Goal: Task Accomplishment & Management: Complete application form

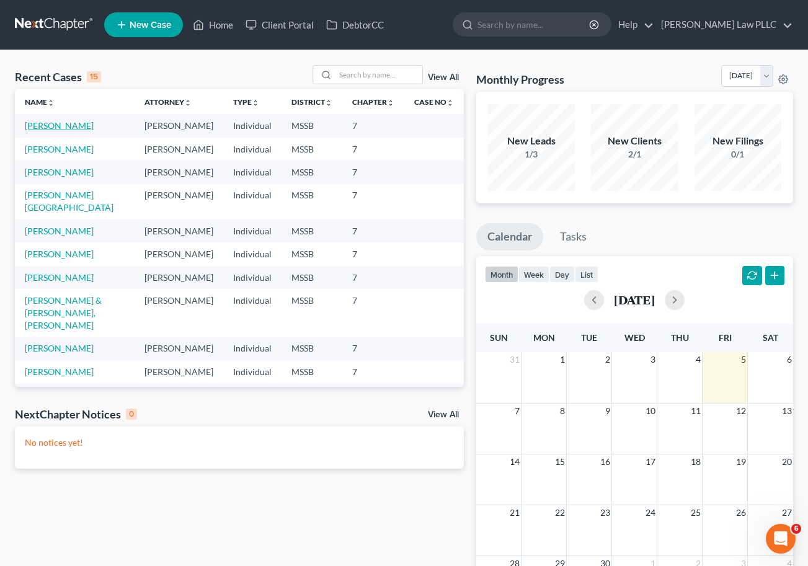
click at [71, 124] on link "[PERSON_NAME]" at bounding box center [59, 125] width 69 height 11
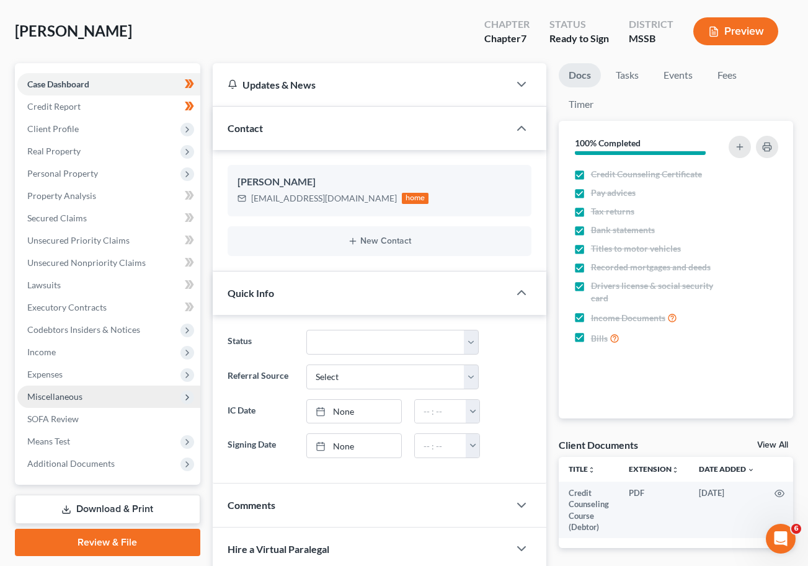
scroll to position [56, 0]
click at [89, 395] on span "Miscellaneous" at bounding box center [108, 396] width 183 height 22
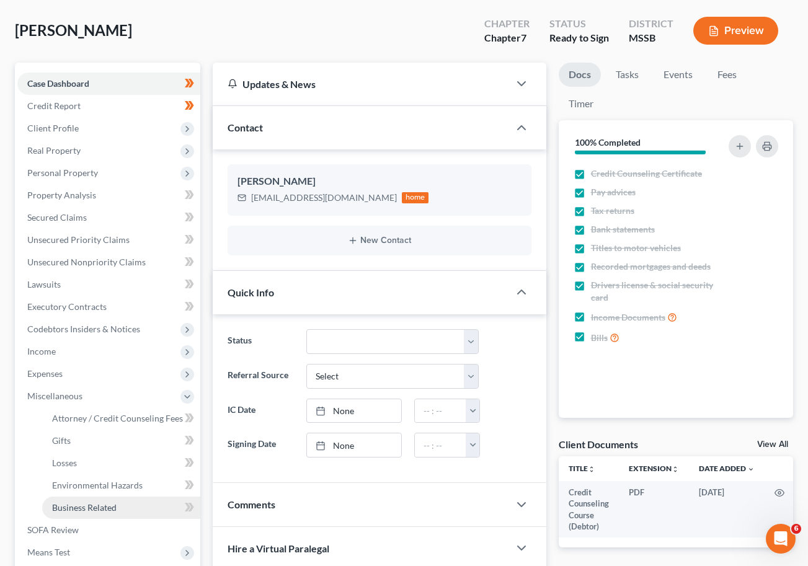
click at [95, 500] on link "Business Related" at bounding box center [121, 507] width 158 height 22
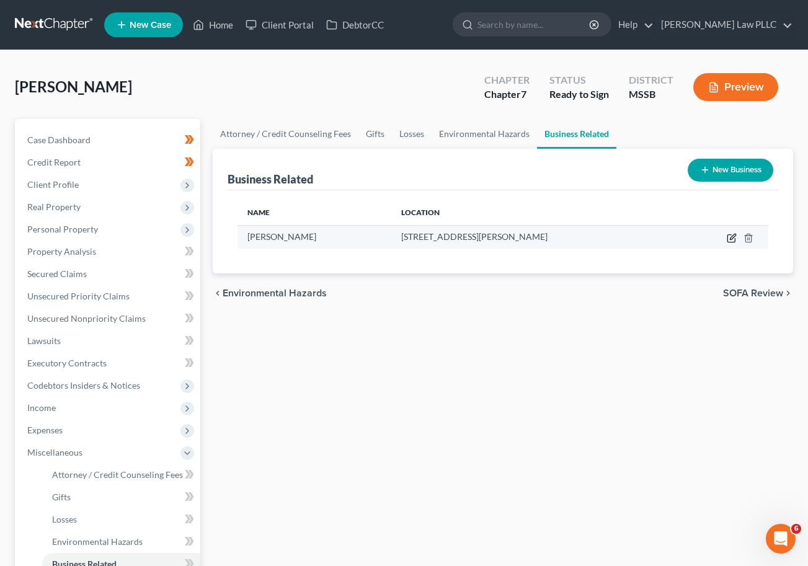
click at [730, 236] on icon "button" at bounding box center [731, 238] width 10 height 10
select select "sole_proprietor"
select select "25"
click at [731, 236] on icon "button" at bounding box center [731, 238] width 10 height 10
select select "sole_proprietor"
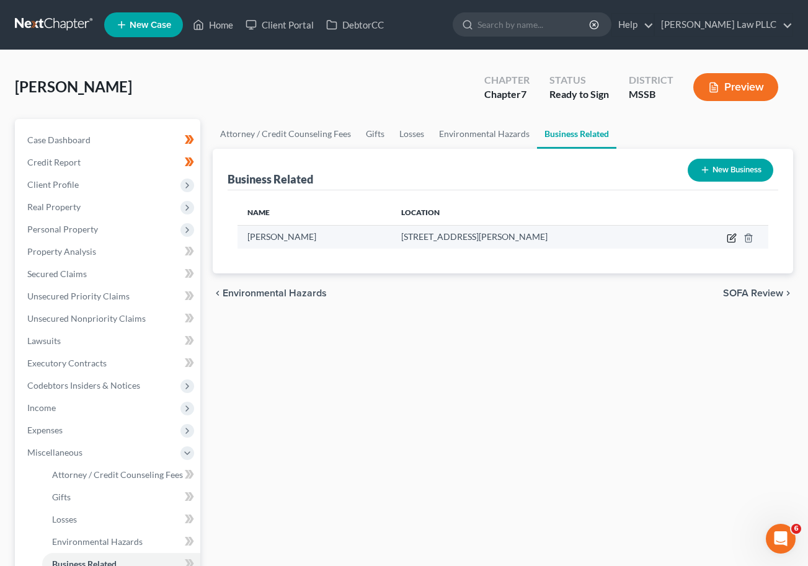
select select "25"
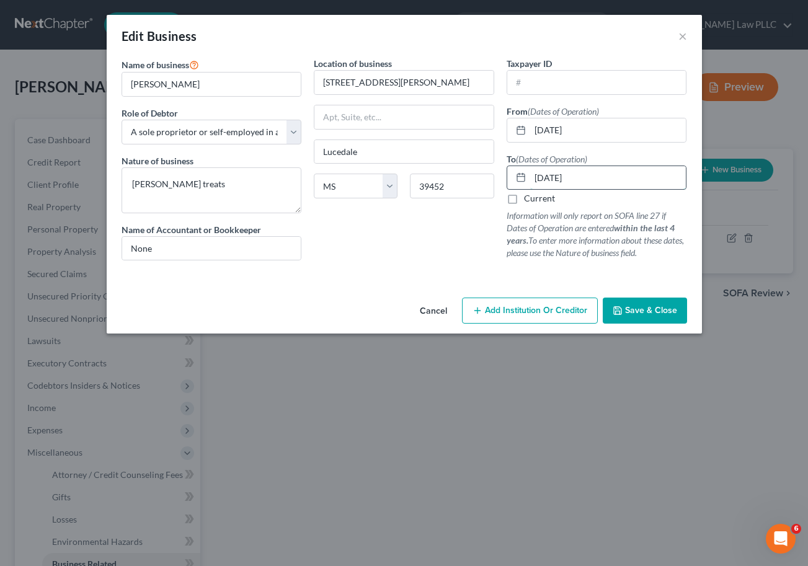
click at [623, 179] on input "[DATE]" at bounding box center [608, 178] width 156 height 24
type input "[DATE]"
click at [639, 310] on span "Save & Close" at bounding box center [651, 310] width 52 height 11
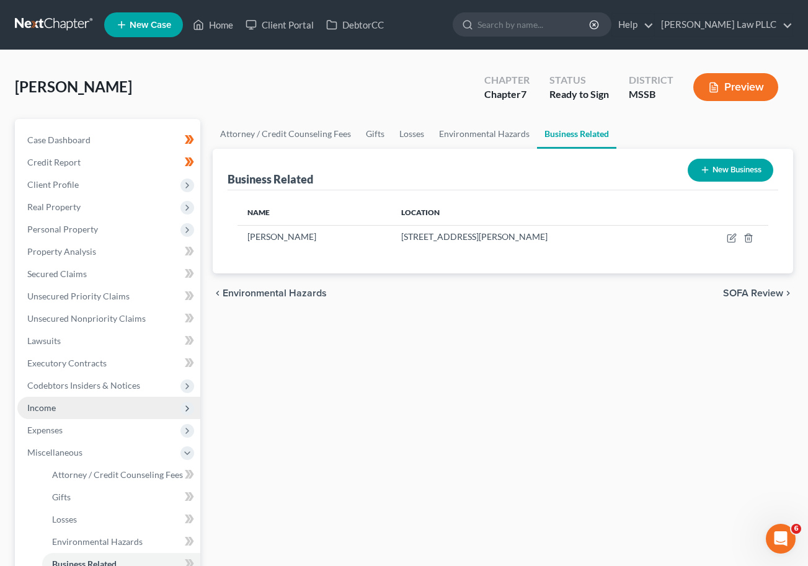
click at [73, 407] on span "Income" at bounding box center [108, 408] width 183 height 22
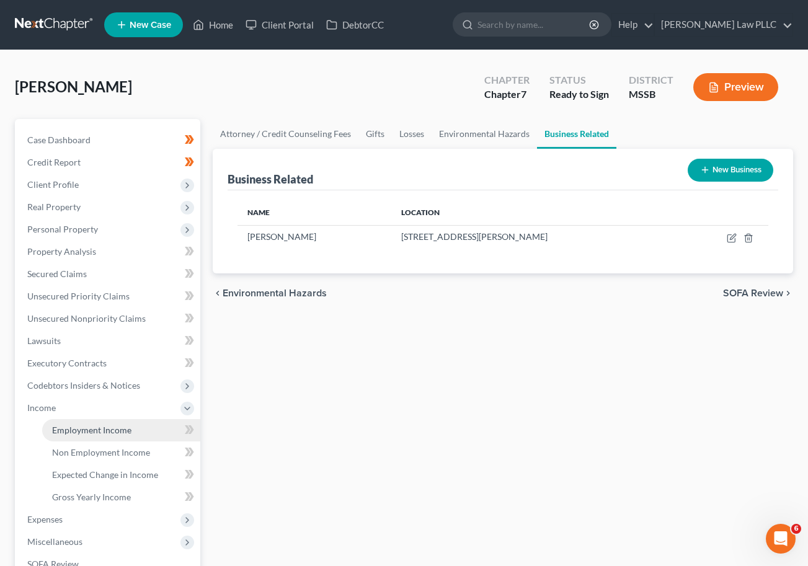
click at [110, 432] on span "Employment Income" at bounding box center [91, 430] width 79 height 11
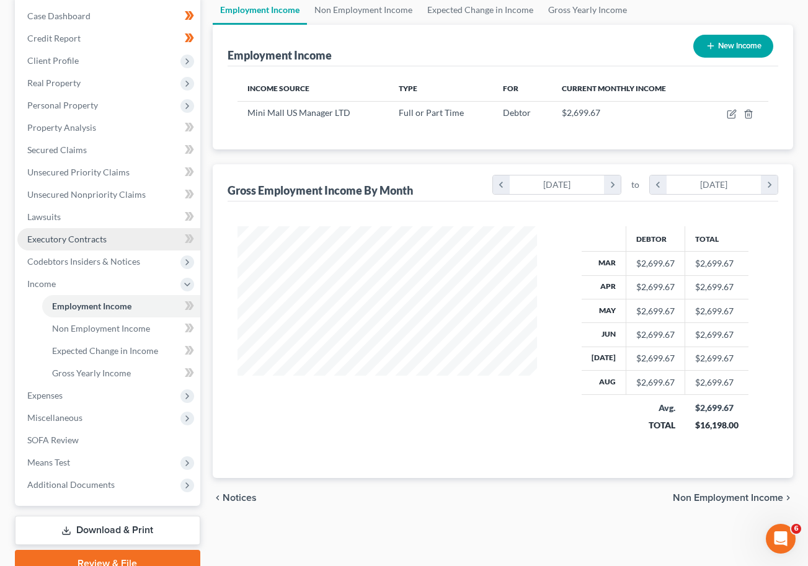
scroll to position [181, 0]
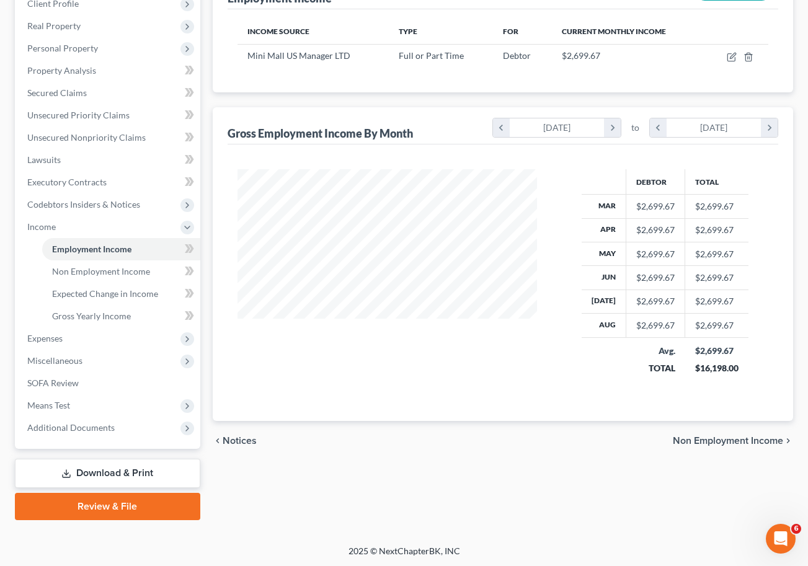
click at [105, 467] on link "Download & Print" at bounding box center [107, 473] width 185 height 29
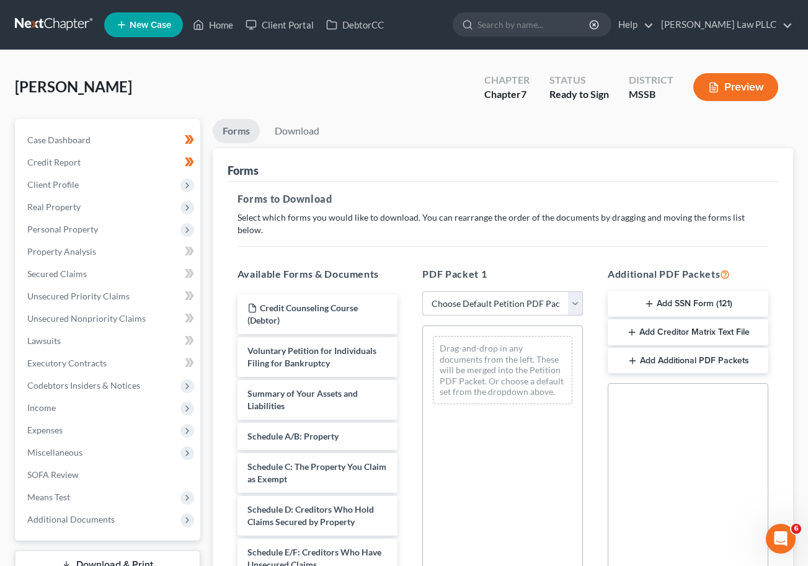
click at [576, 291] on select "Choose Default Petition PDF Packet Complete Bankruptcy Petition (all forms and …" at bounding box center [502, 303] width 161 height 25
select select "0"
click at [422, 291] on select "Choose Default Petition PDF Packet Complete Bankruptcy Petition (all forms and …" at bounding box center [502, 303] width 161 height 25
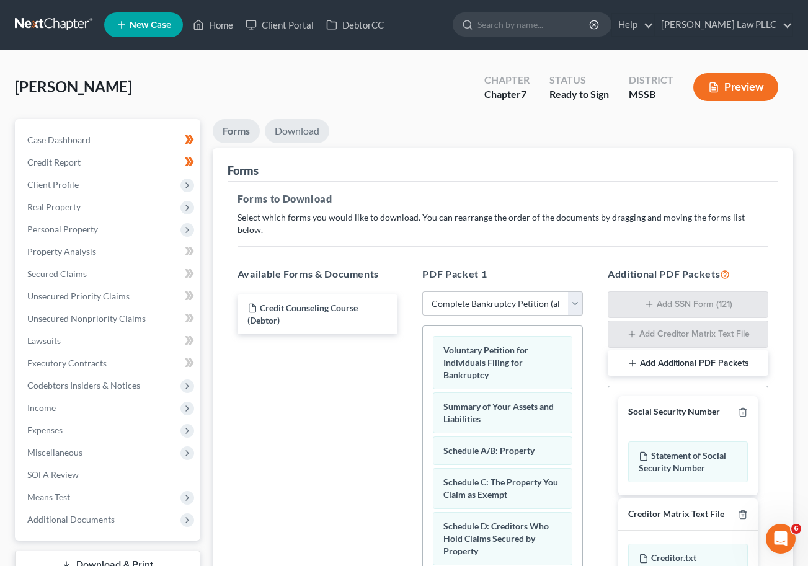
click at [296, 130] on link "Download" at bounding box center [297, 131] width 64 height 24
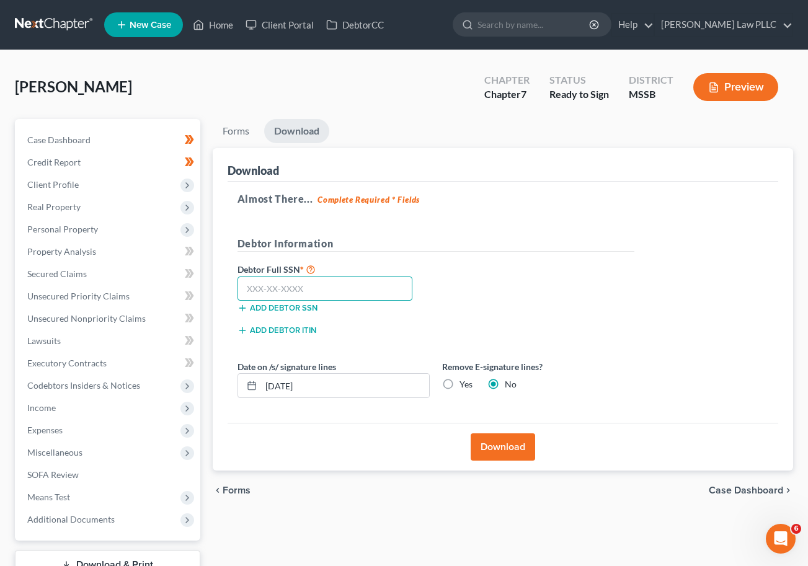
click at [360, 291] on input "text" at bounding box center [324, 288] width 175 height 25
click at [358, 291] on input "text" at bounding box center [324, 288] width 175 height 25
type input "428-91-0984"
click at [559, 284] on div "Debtor Full SSN * 428-91-0984 Add debtor SSN" at bounding box center [435, 293] width 409 height 62
click at [503, 444] on button "Download" at bounding box center [502, 446] width 64 height 27
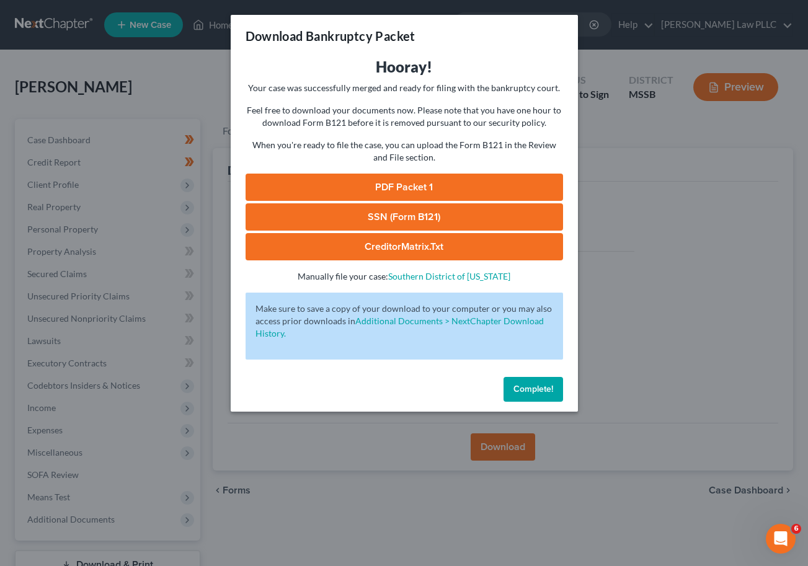
click at [422, 180] on link "PDF Packet 1" at bounding box center [403, 187] width 317 height 27
click at [530, 384] on span "Complete!" at bounding box center [533, 389] width 40 height 11
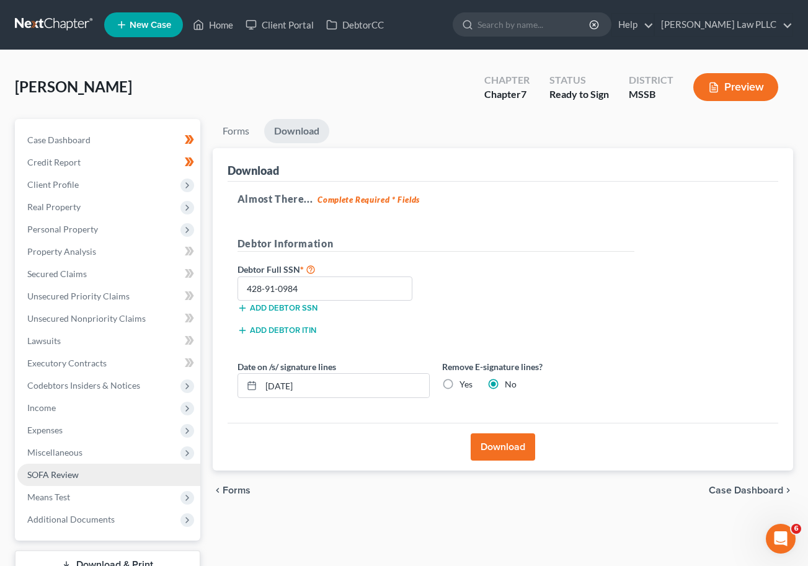
click at [128, 472] on link "SOFA Review" at bounding box center [108, 475] width 183 height 22
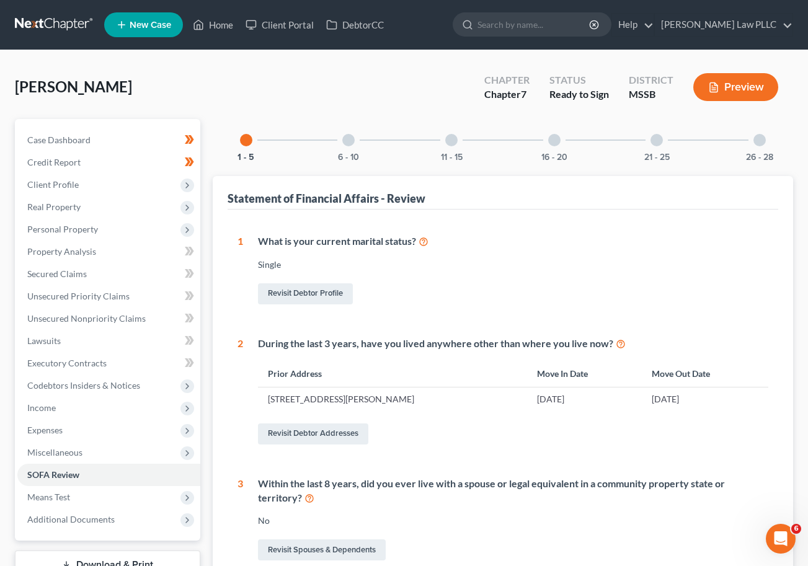
click at [343, 145] on div "6 - 10" at bounding box center [348, 140] width 42 height 42
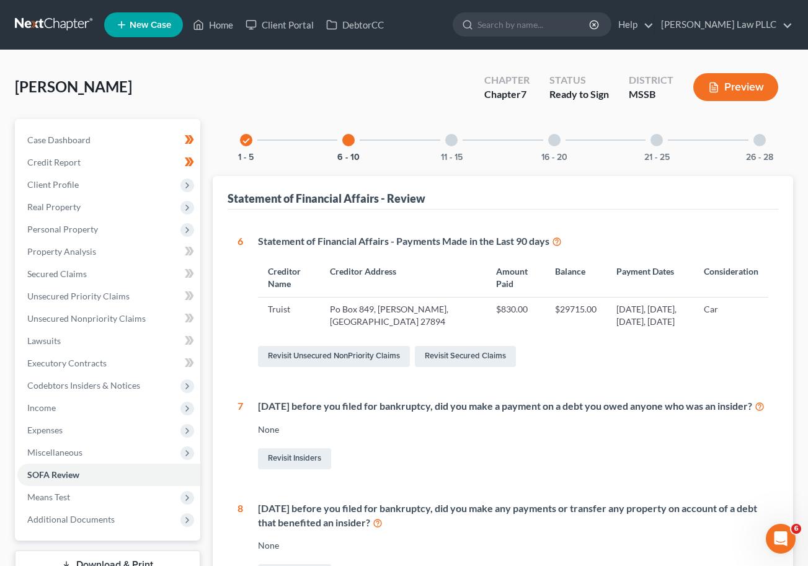
click at [454, 144] on div at bounding box center [451, 140] width 12 height 12
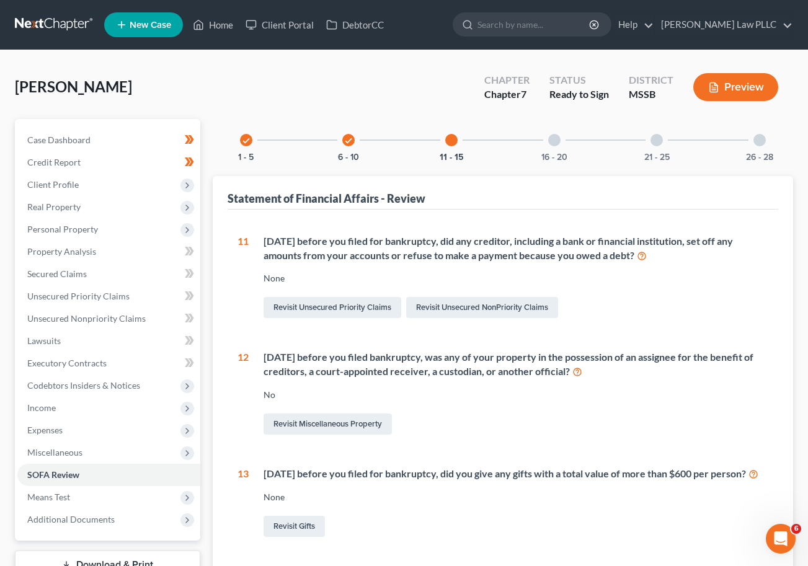
click at [557, 136] on div at bounding box center [554, 140] width 12 height 12
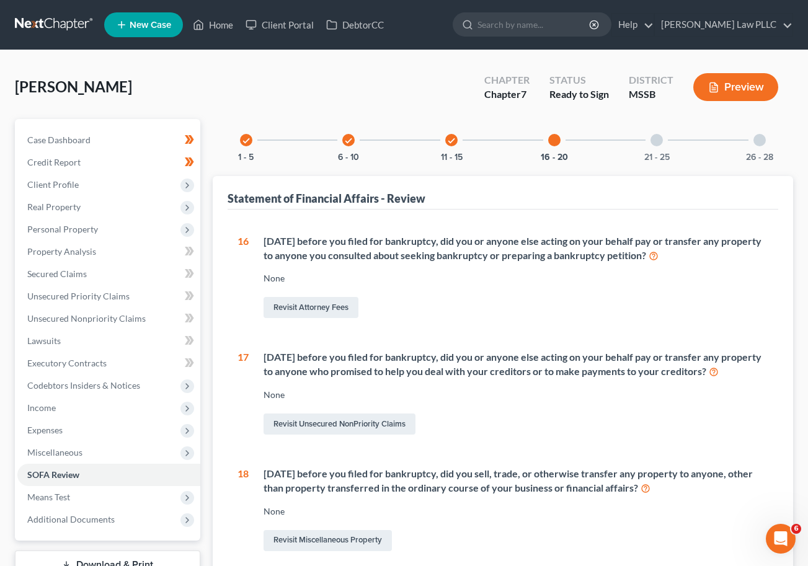
click at [664, 144] on div "21 - 25" at bounding box center [656, 140] width 42 height 42
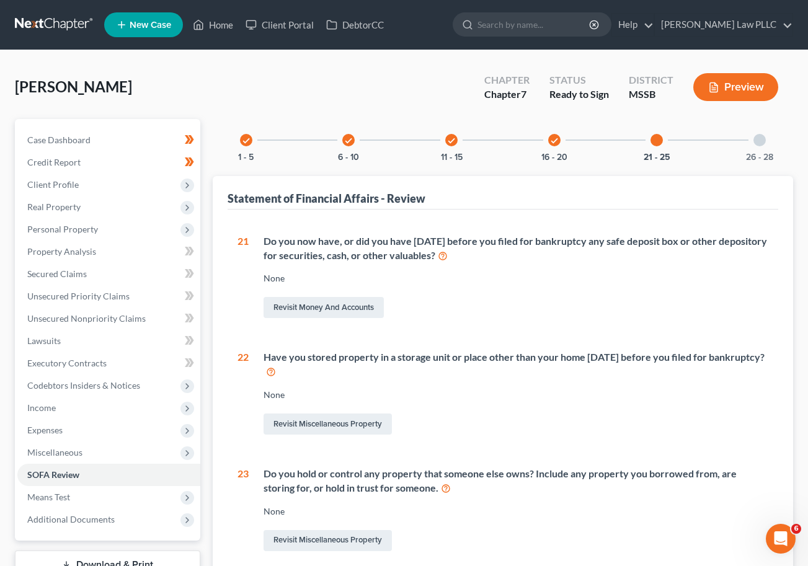
click at [767, 140] on div "26 - 28" at bounding box center [759, 140] width 42 height 42
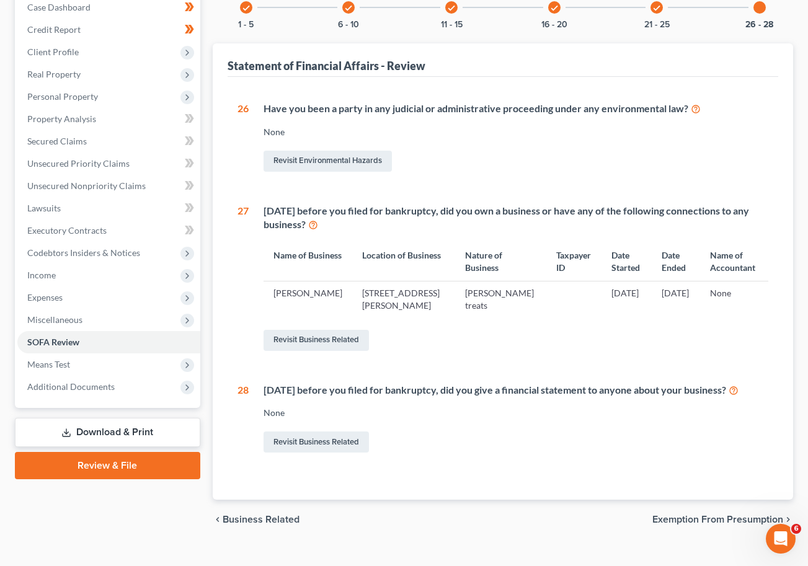
scroll to position [167, 0]
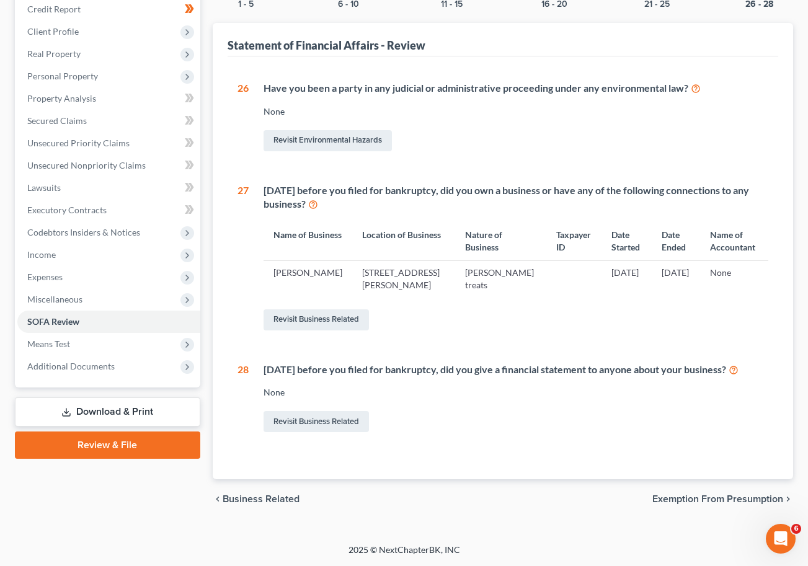
click at [717, 501] on span "Exemption from Presumption" at bounding box center [717, 499] width 131 height 10
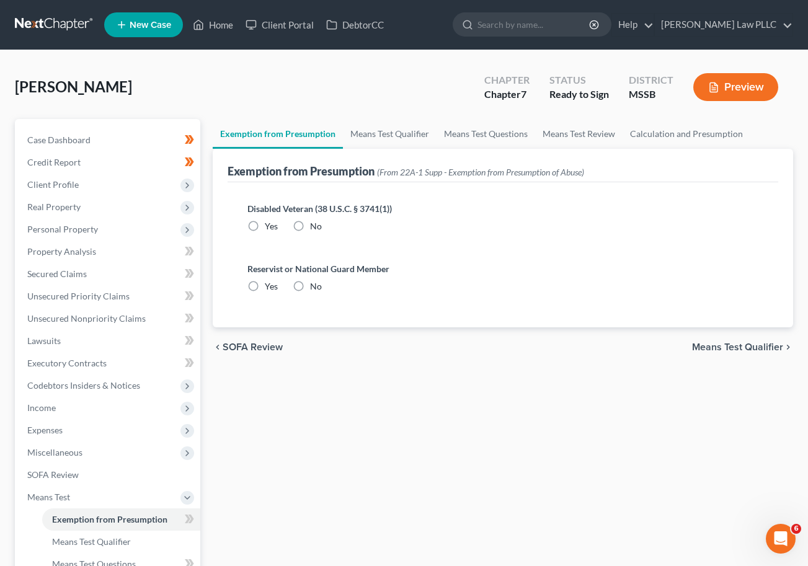
click at [310, 224] on label "No" at bounding box center [316, 226] width 12 height 12
click at [315, 224] on input "No" at bounding box center [319, 224] width 8 height 8
radio input "true"
click at [310, 284] on label "No" at bounding box center [316, 286] width 12 height 12
click at [315, 284] on input "No" at bounding box center [319, 284] width 8 height 8
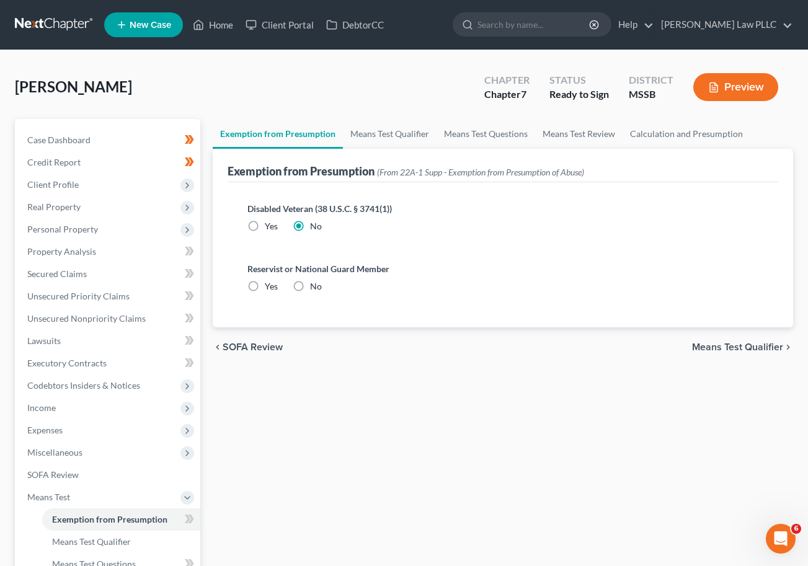
radio input "true"
click at [740, 342] on span "Means Test Qualifier" at bounding box center [737, 347] width 91 height 10
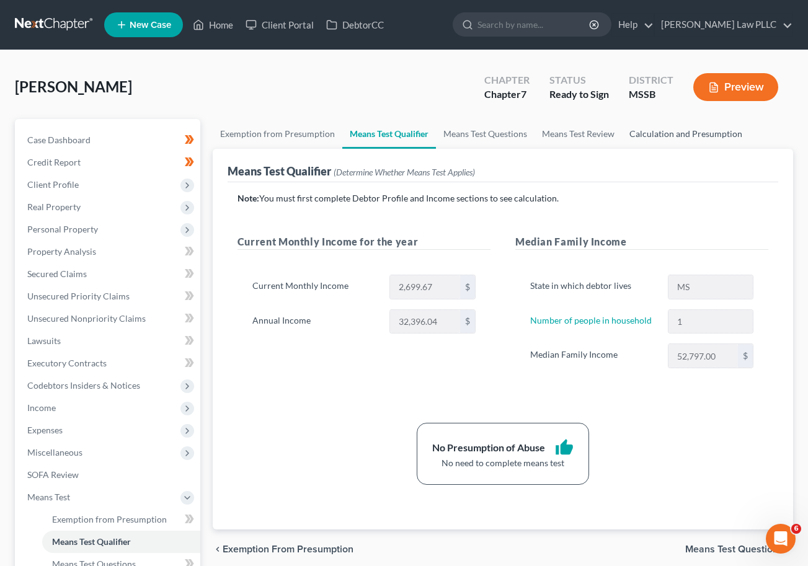
click at [656, 135] on link "Calculation and Presumption" at bounding box center [686, 134] width 128 height 30
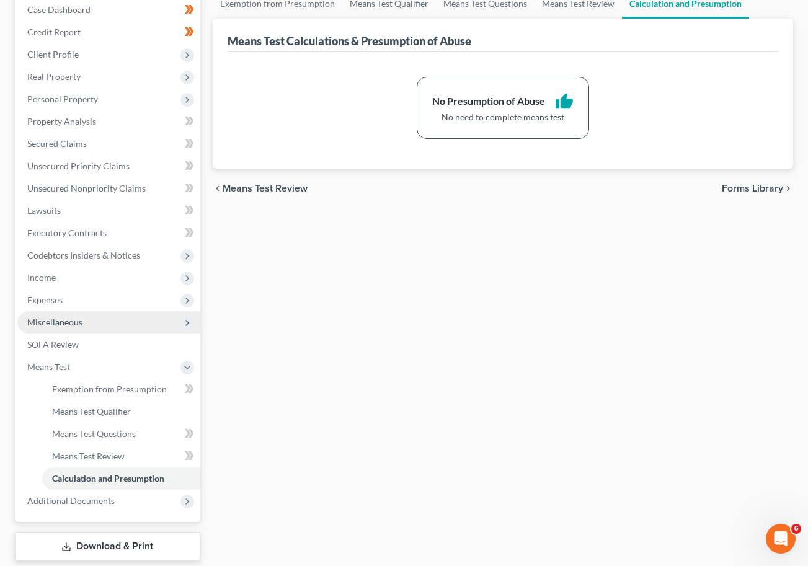
scroll to position [203, 0]
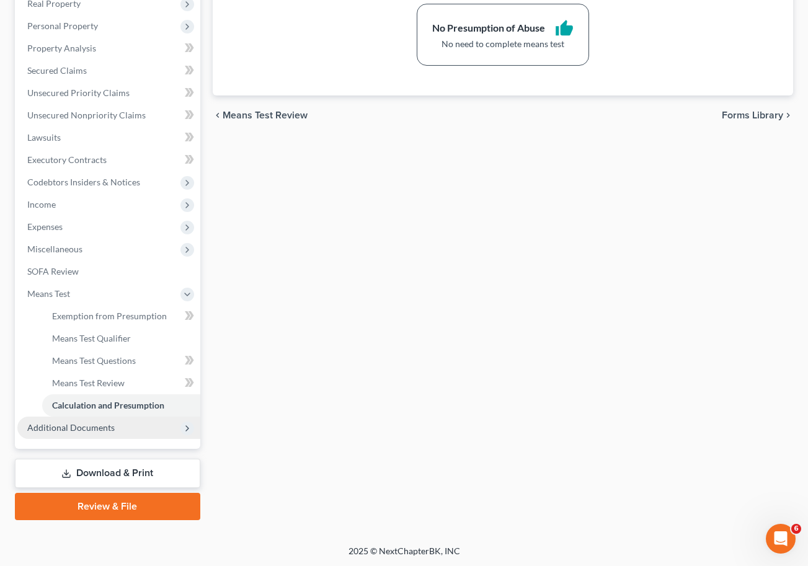
click at [113, 431] on span "Additional Documents" at bounding box center [108, 428] width 183 height 22
